Goal: Navigation & Orientation: Find specific page/section

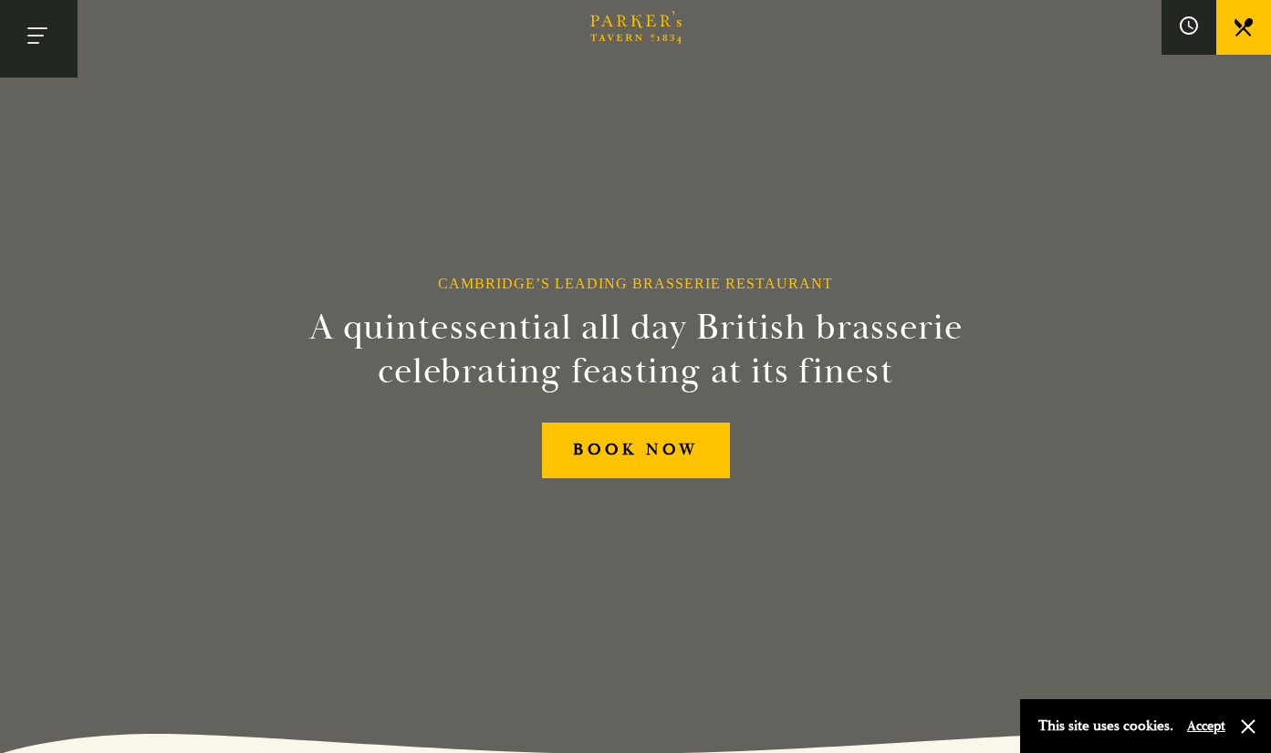
click at [50, 47] on button "Toggle navigation" at bounding box center [39, 39] width 78 height 78
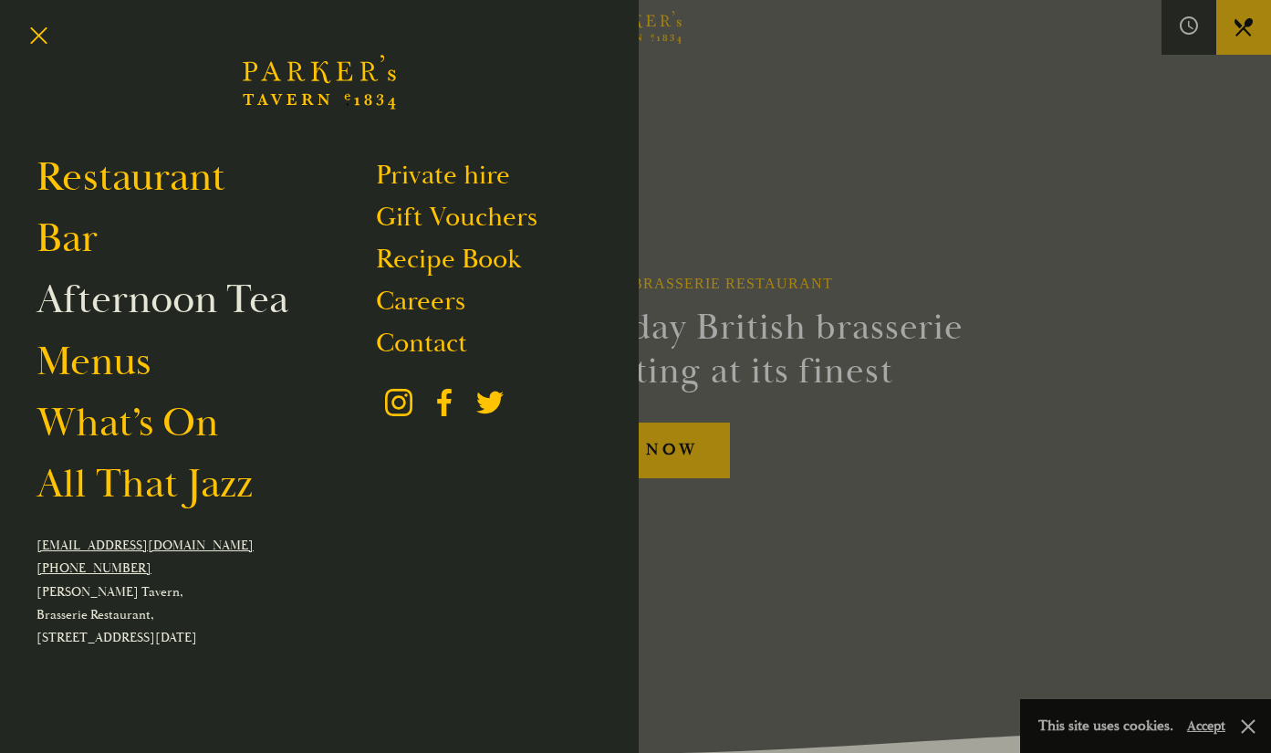
click at [117, 306] on link "Afternoon Tea" at bounding box center [163, 299] width 252 height 51
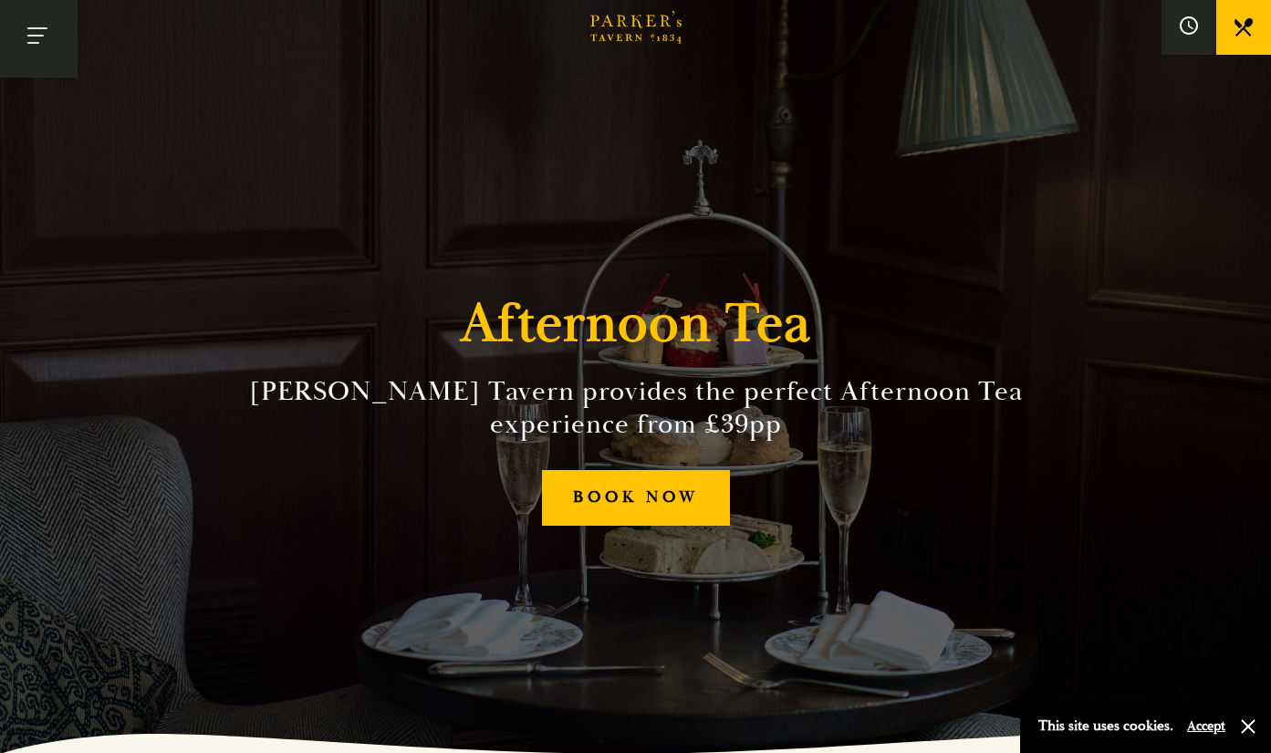
click at [47, 39] on button "Toggle navigation" at bounding box center [39, 39] width 78 height 78
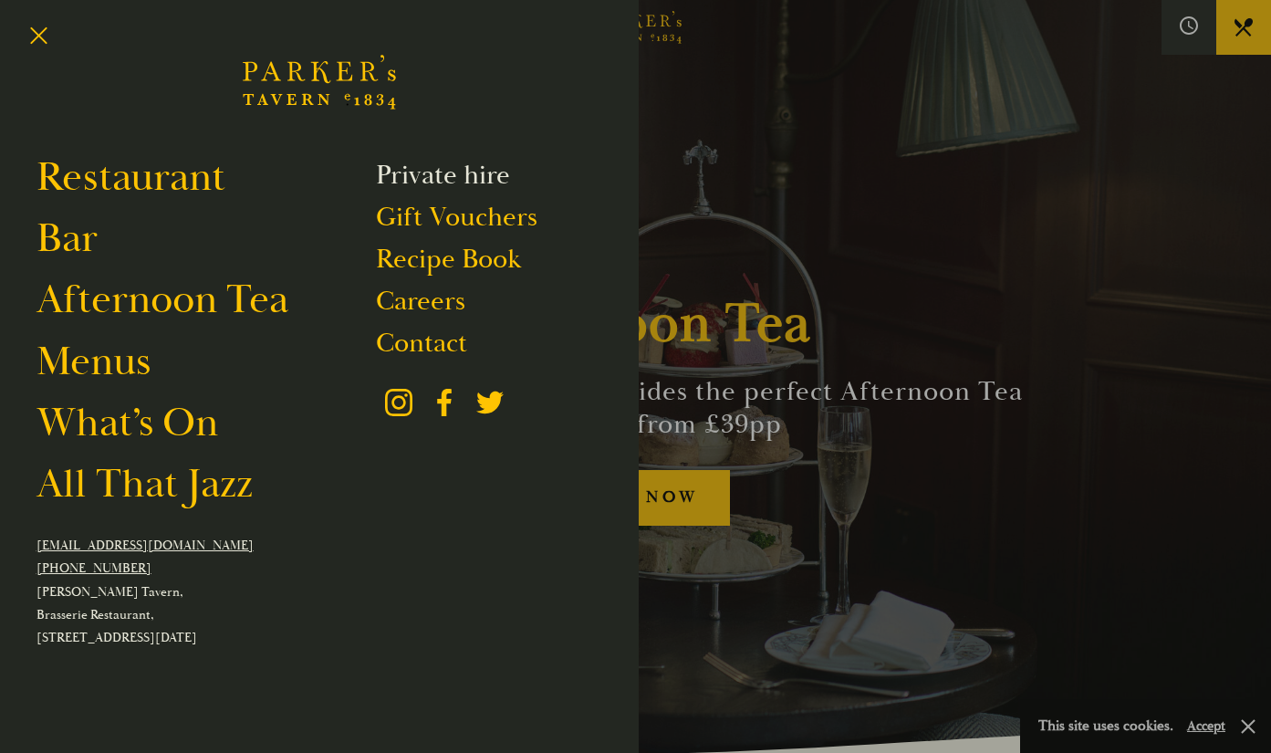
click at [430, 165] on link "Private hire" at bounding box center [443, 175] width 134 height 35
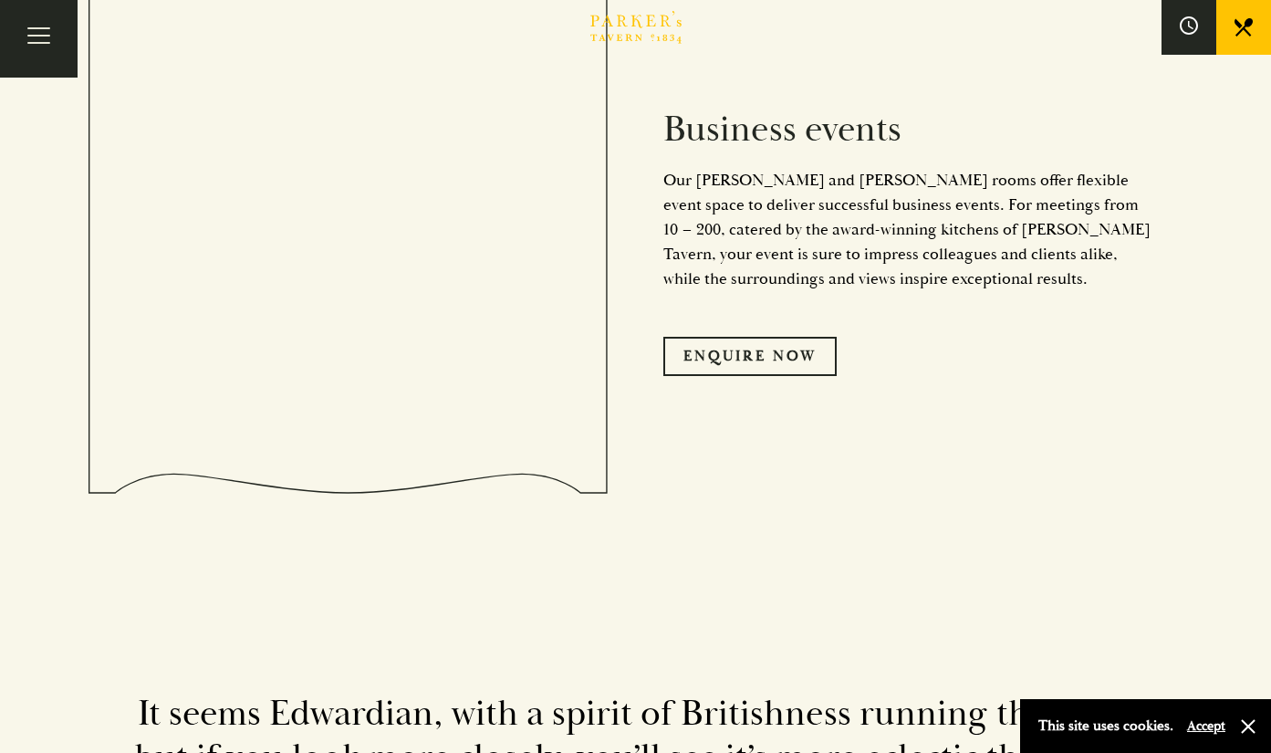
scroll to position [2829, 0]
